Goal: Task Accomplishment & Management: Use online tool/utility

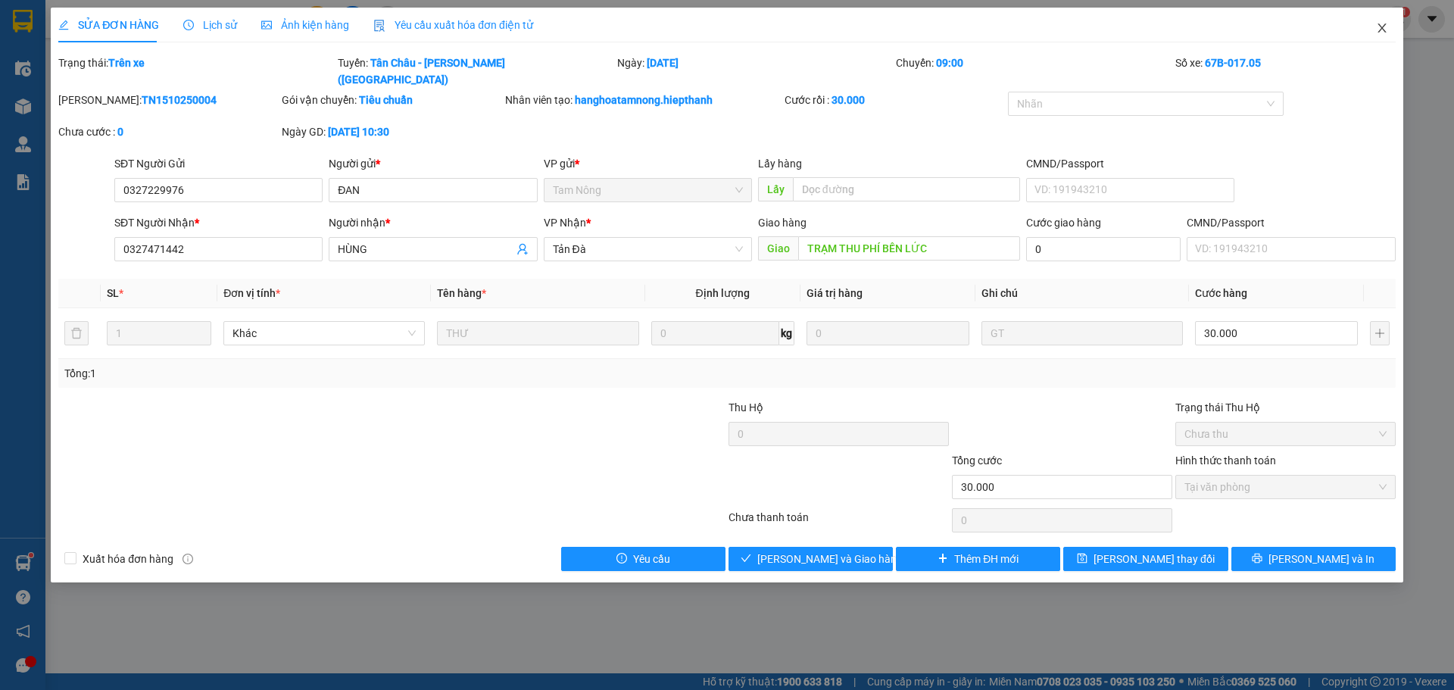
click at [1376, 30] on icon "close" at bounding box center [1382, 28] width 12 height 12
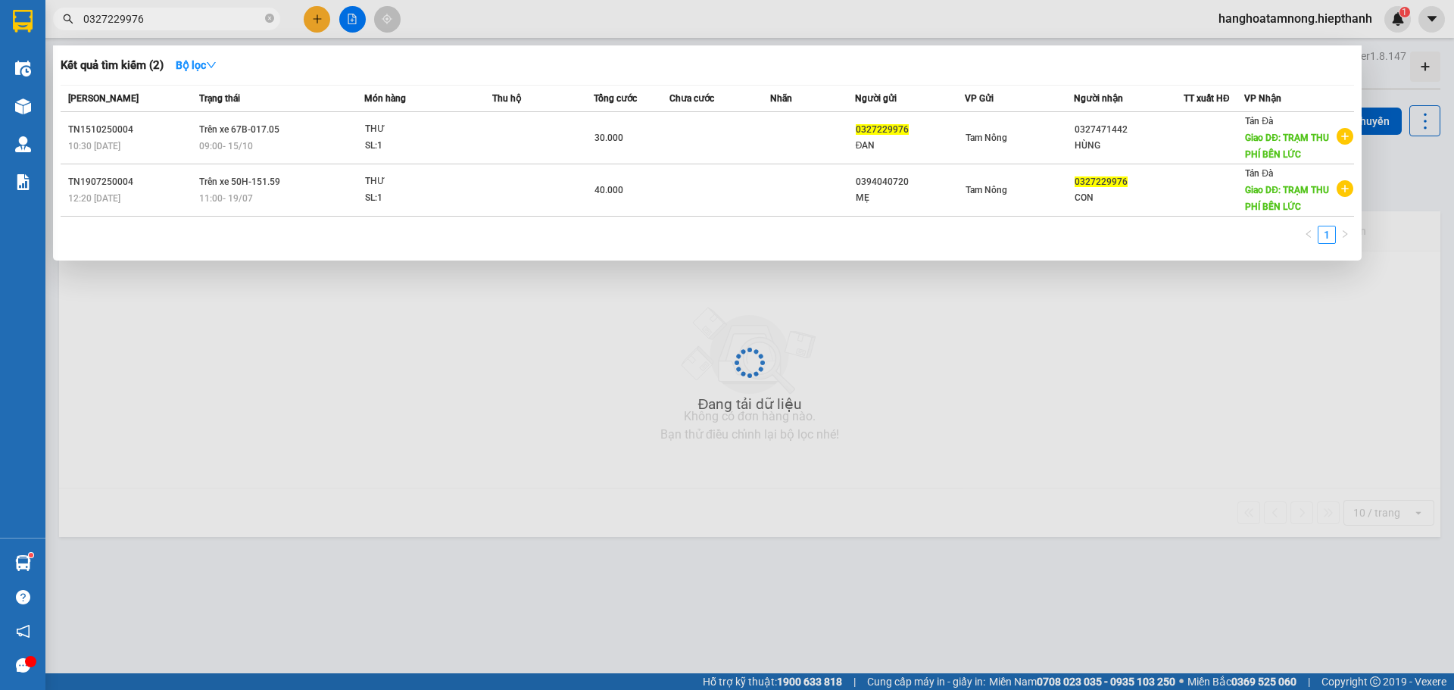
click at [244, 26] on input "0327229976" at bounding box center [172, 19] width 179 height 17
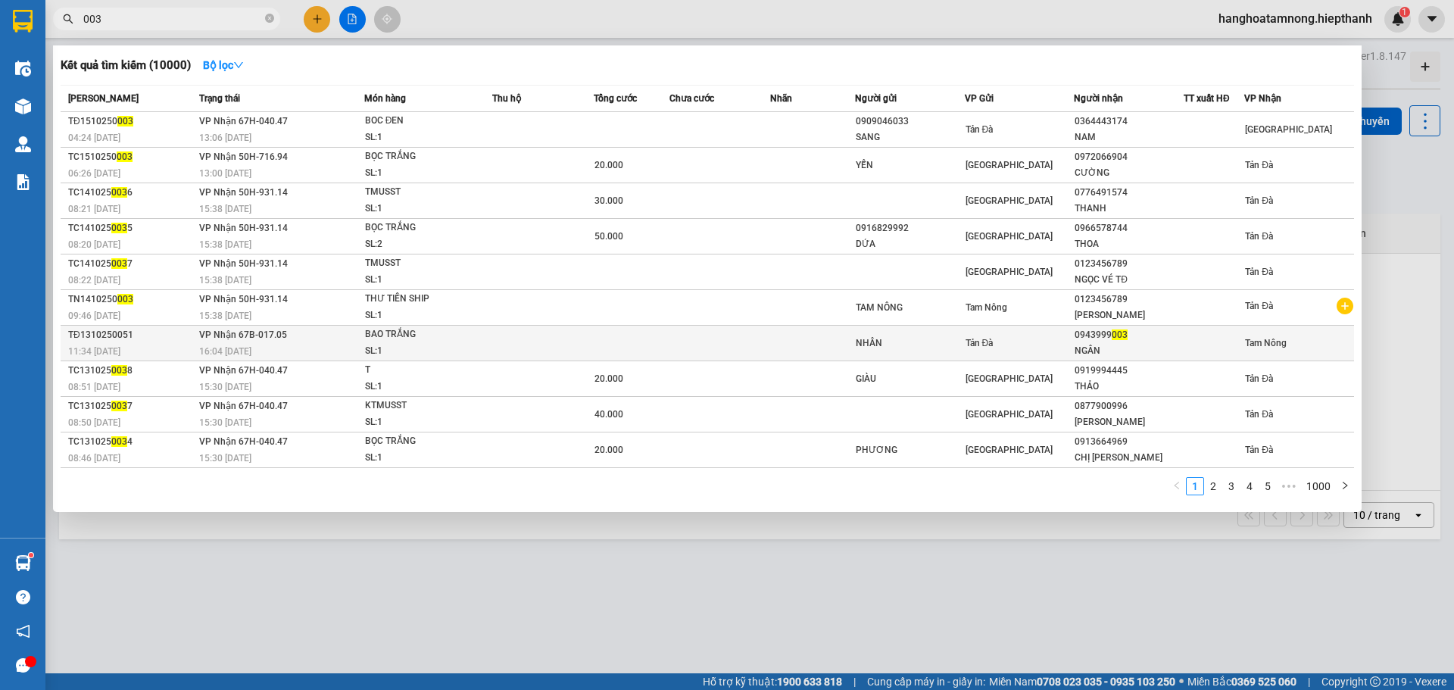
type input "003"
click at [544, 330] on td at bounding box center [542, 344] width 101 height 36
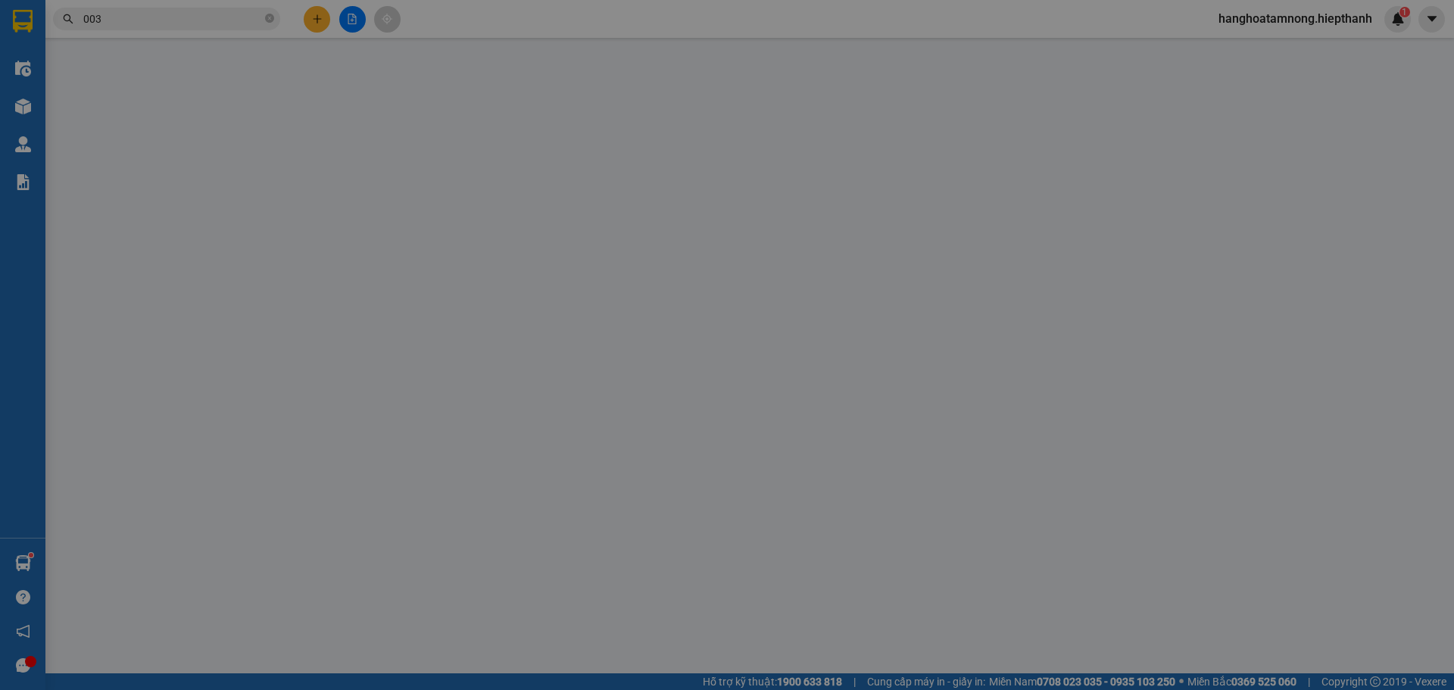
type input "NHÂN"
type input "0943999003"
type input "NGÂN"
